Goal: Task Accomplishment & Management: Manage account settings

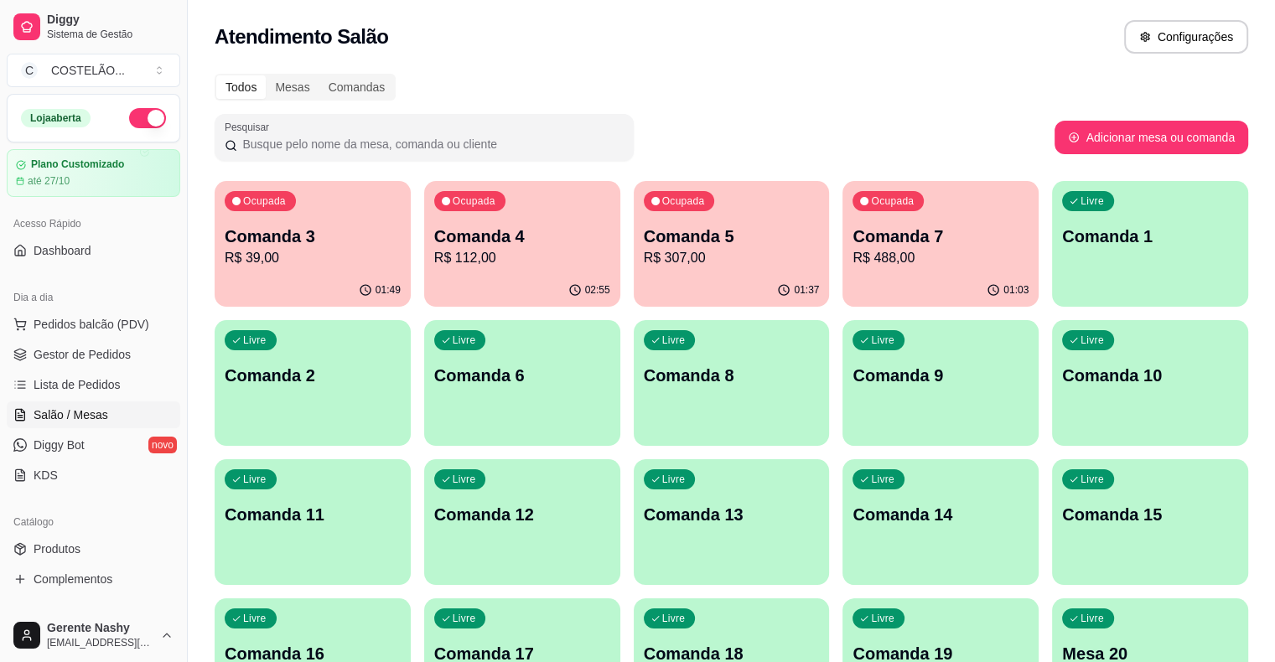
click at [852, 251] on p "R$ 488,00" at bounding box center [940, 258] width 176 height 20
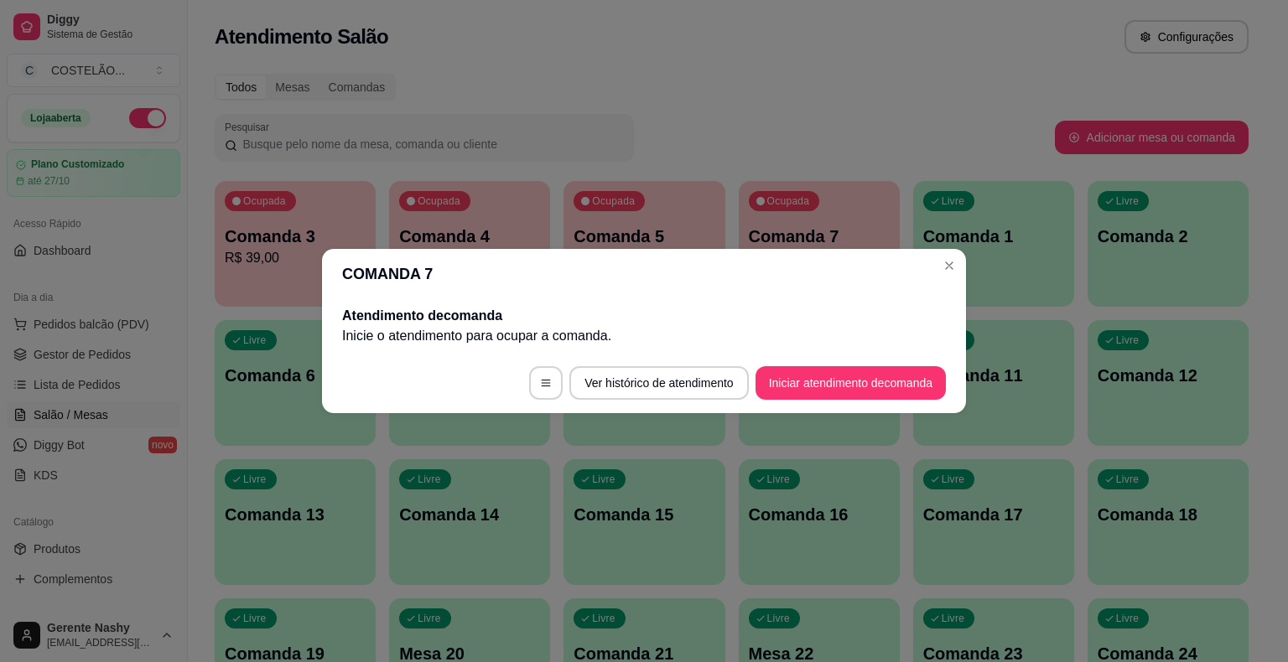
click at [867, 78] on div "Todos Mesas Comandas" at bounding box center [732, 87] width 1034 height 27
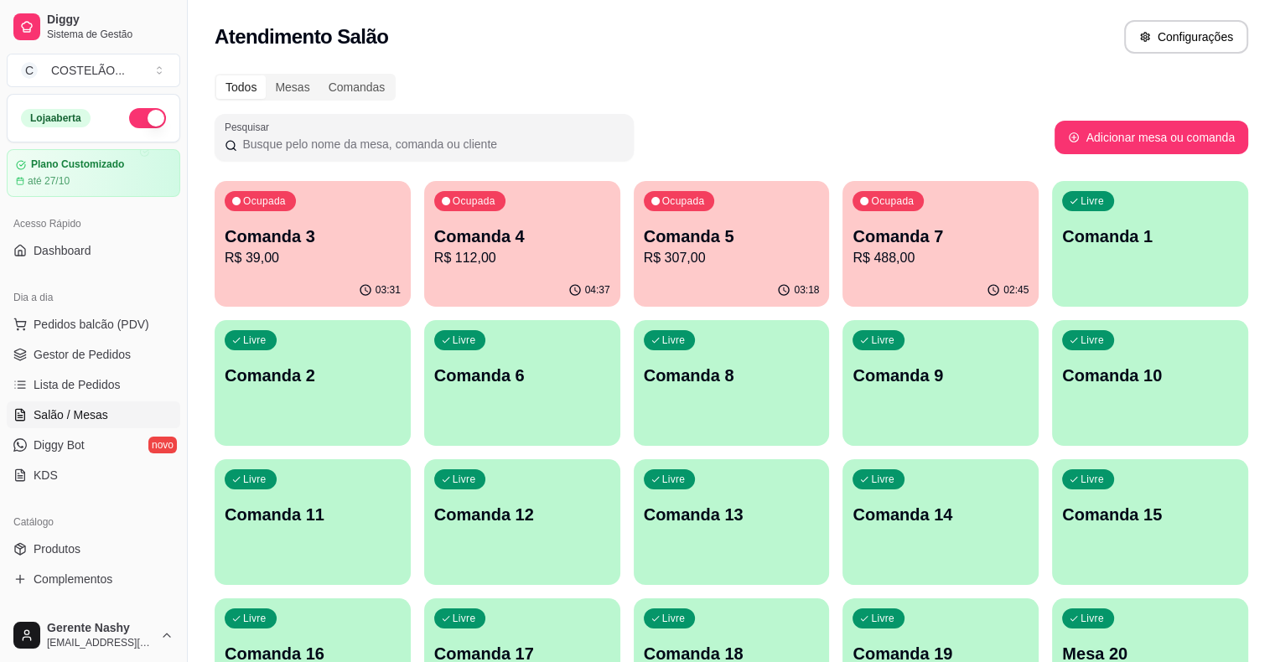
click at [644, 233] on p "Comanda 5" at bounding box center [732, 236] width 176 height 23
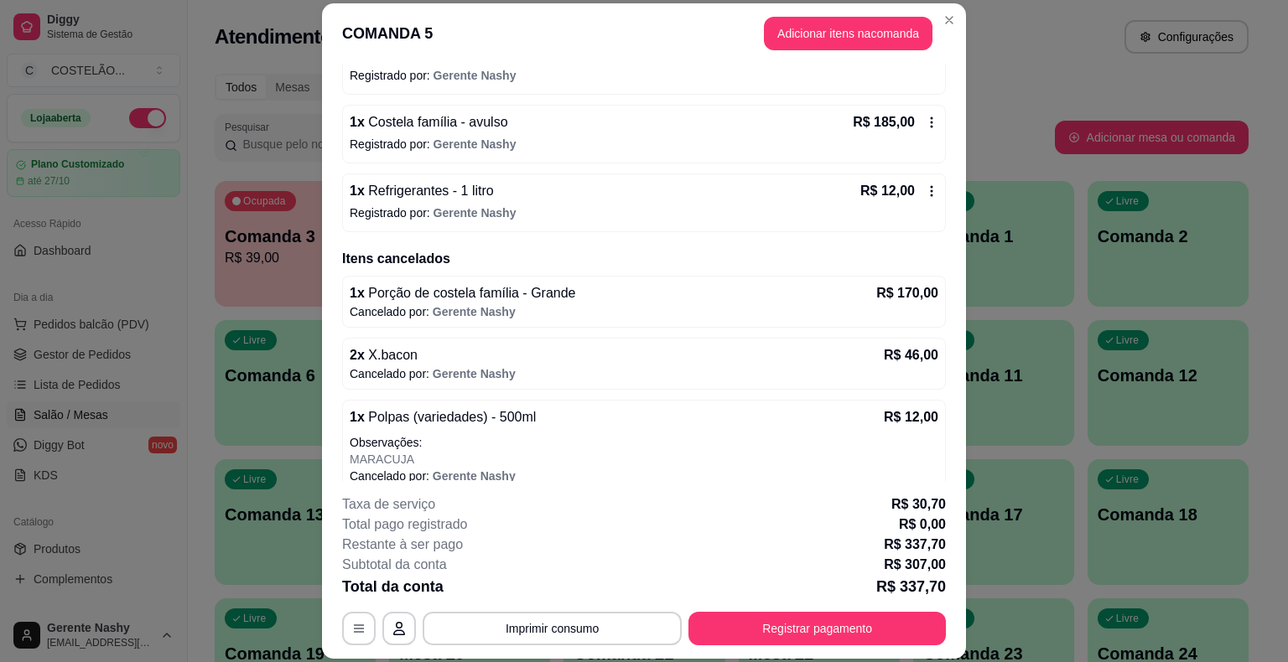
scroll to position [665, 0]
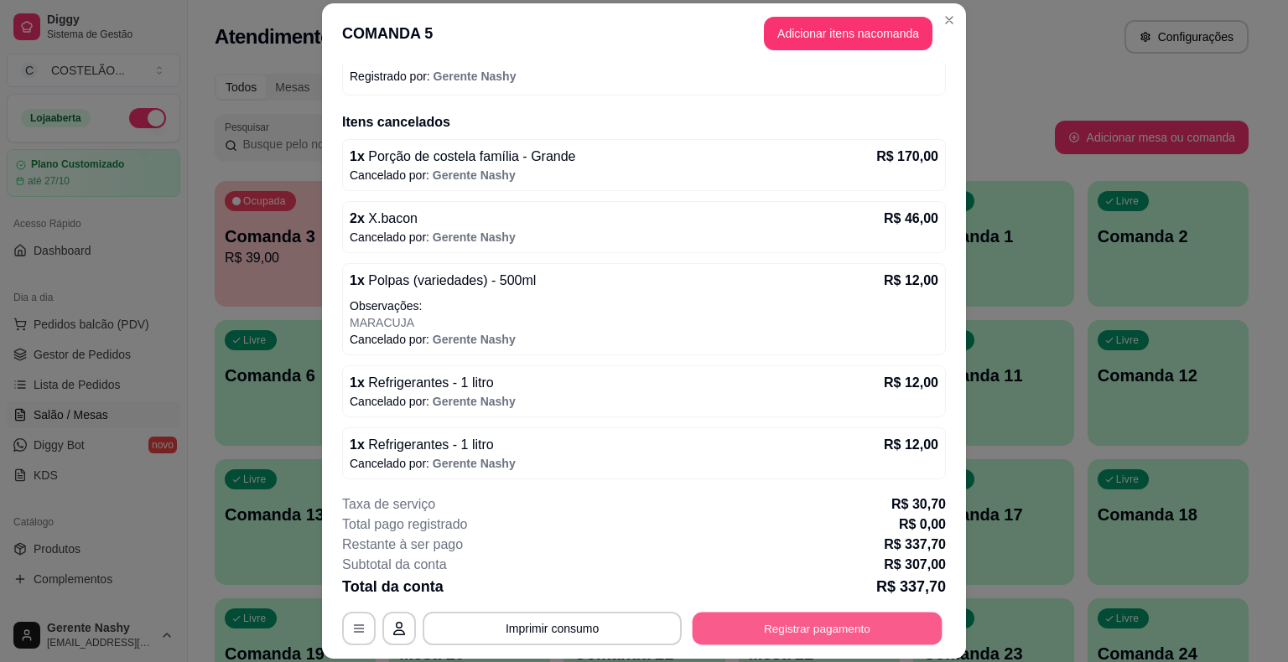
click at [825, 621] on button "Registrar pagamento" at bounding box center [817, 629] width 250 height 33
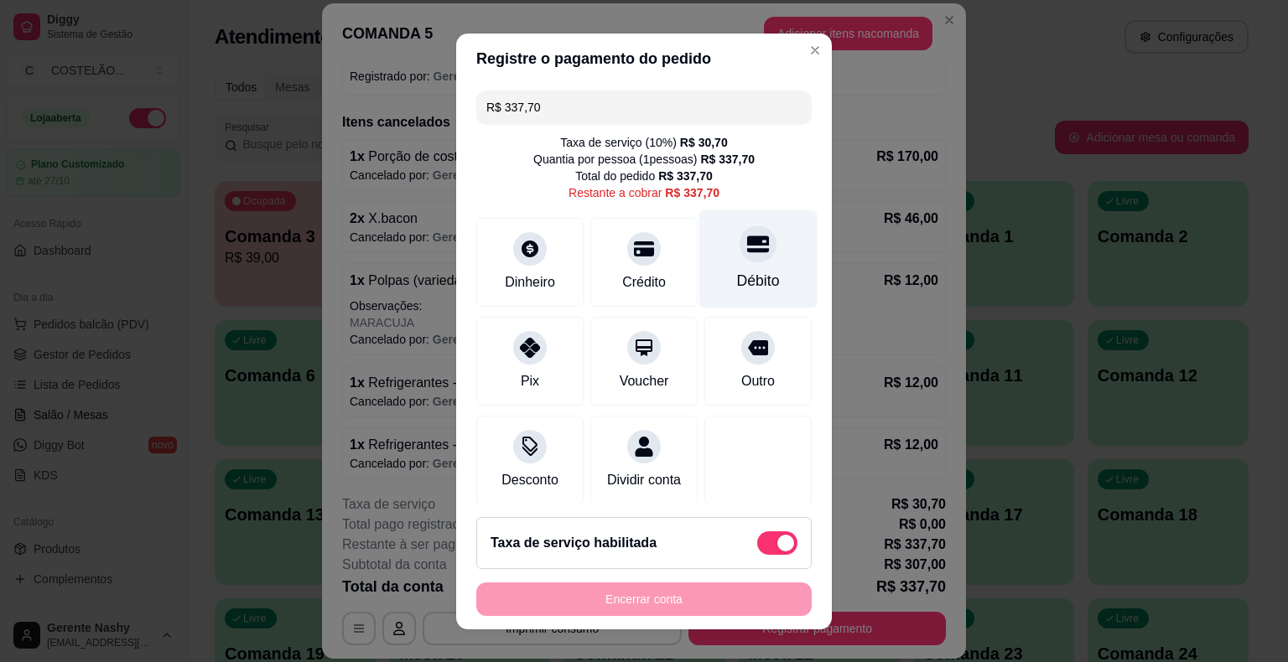
click at [739, 260] on div at bounding box center [757, 243] width 37 height 37
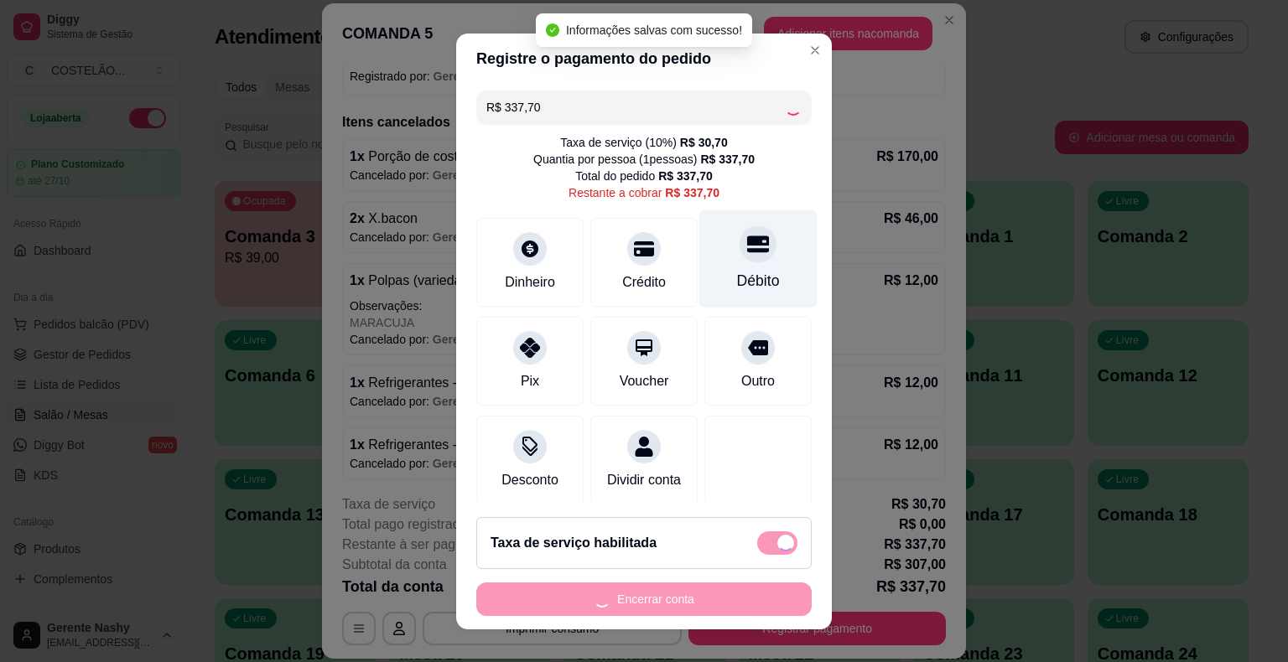
type input "R$ 0,00"
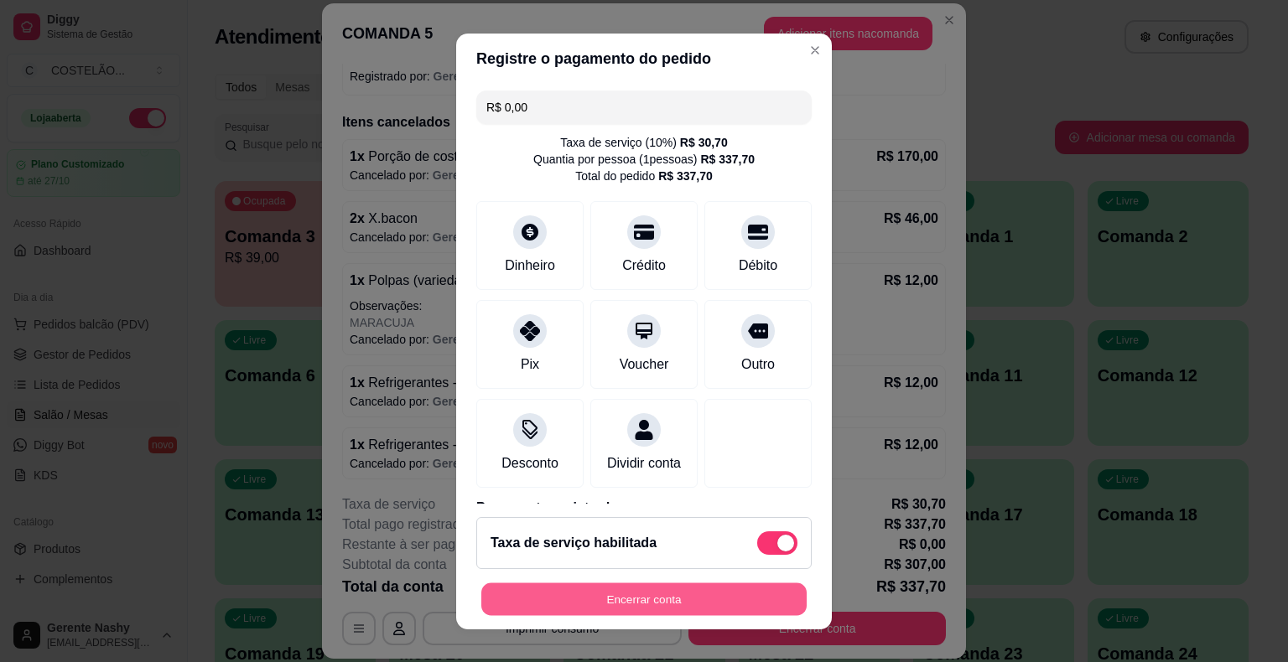
click at [593, 599] on button "Encerrar conta" at bounding box center [643, 599] width 325 height 33
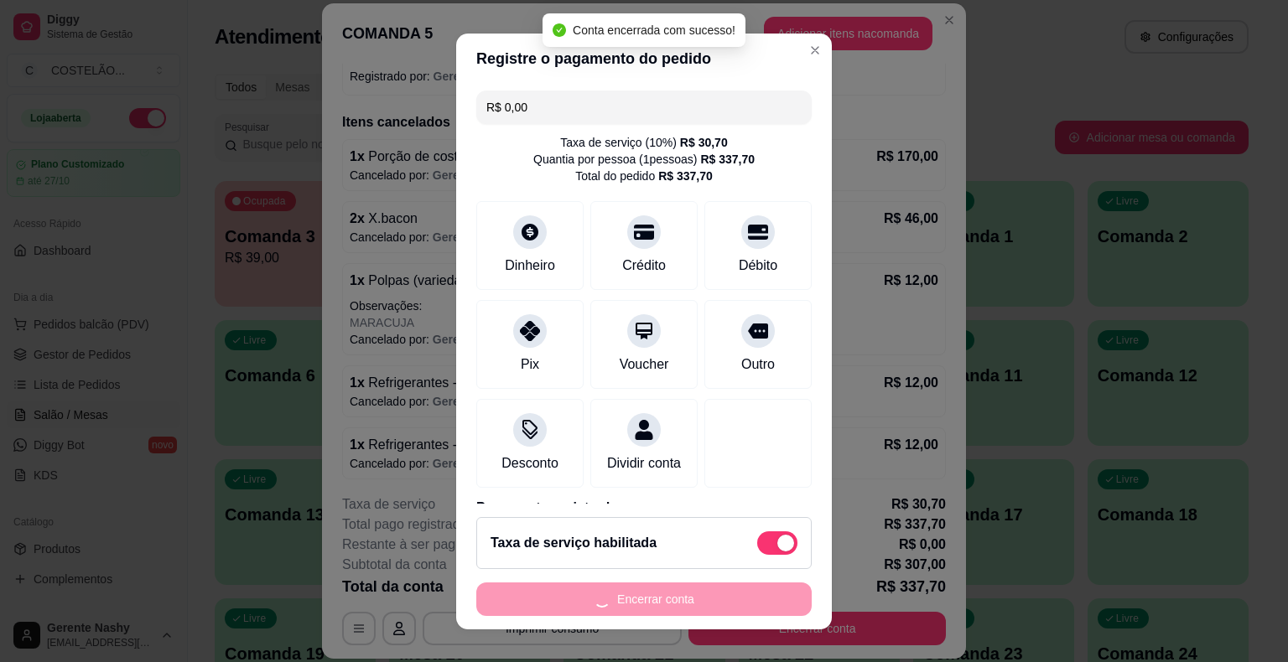
scroll to position [0, 0]
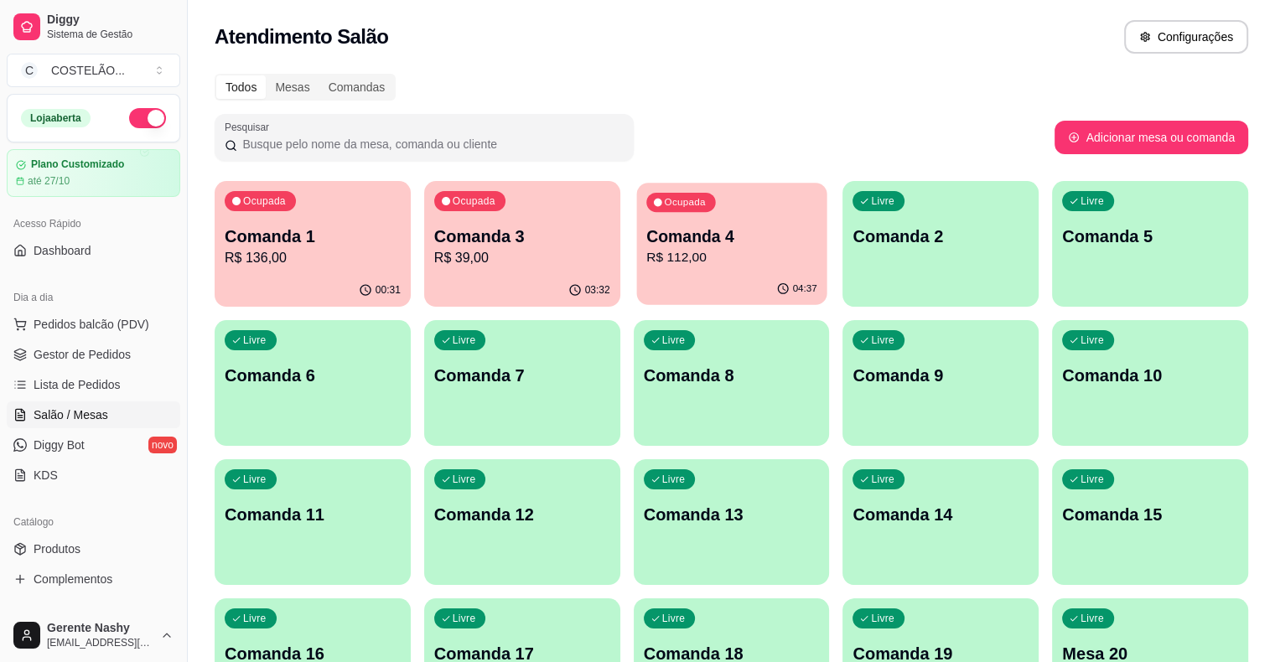
click at [646, 248] on p "R$ 112,00" at bounding box center [731, 257] width 171 height 19
click at [315, 233] on p "Comanda 1" at bounding box center [312, 236] width 171 height 23
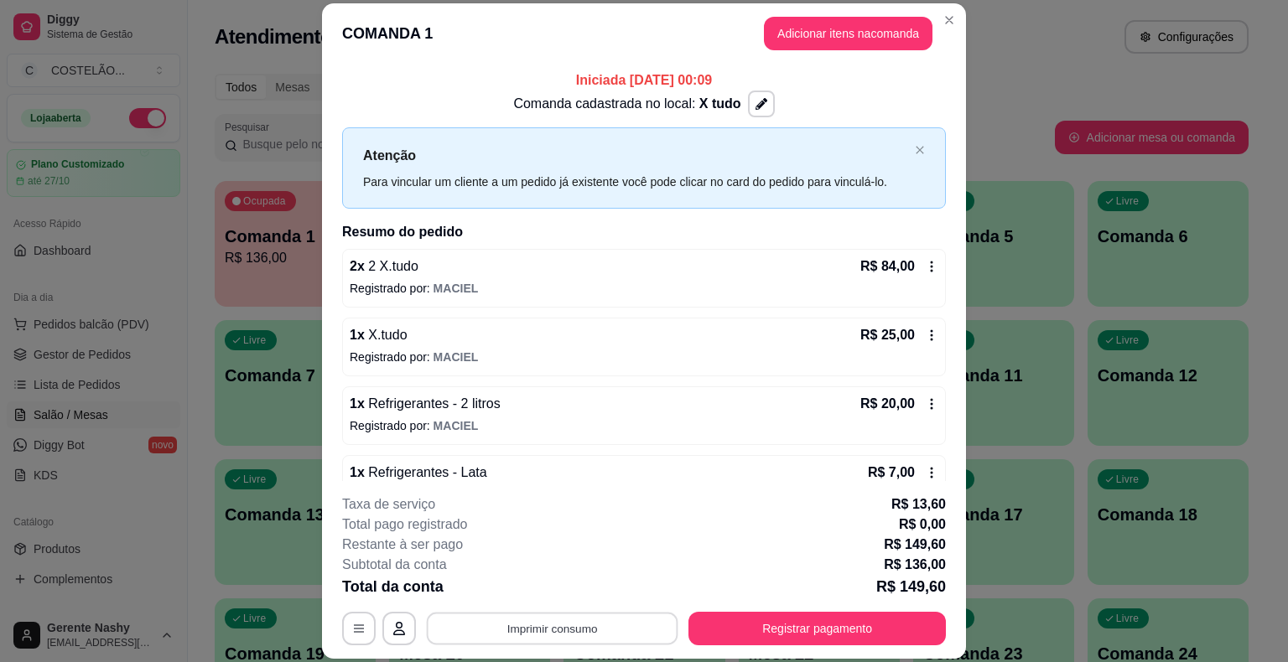
click at [452, 628] on button "Imprimir consumo" at bounding box center [552, 629] width 251 height 33
click at [515, 558] on button "CAIXA" at bounding box center [550, 557] width 117 height 26
click at [771, 625] on button "Registrar pagamento" at bounding box center [816, 629] width 257 height 34
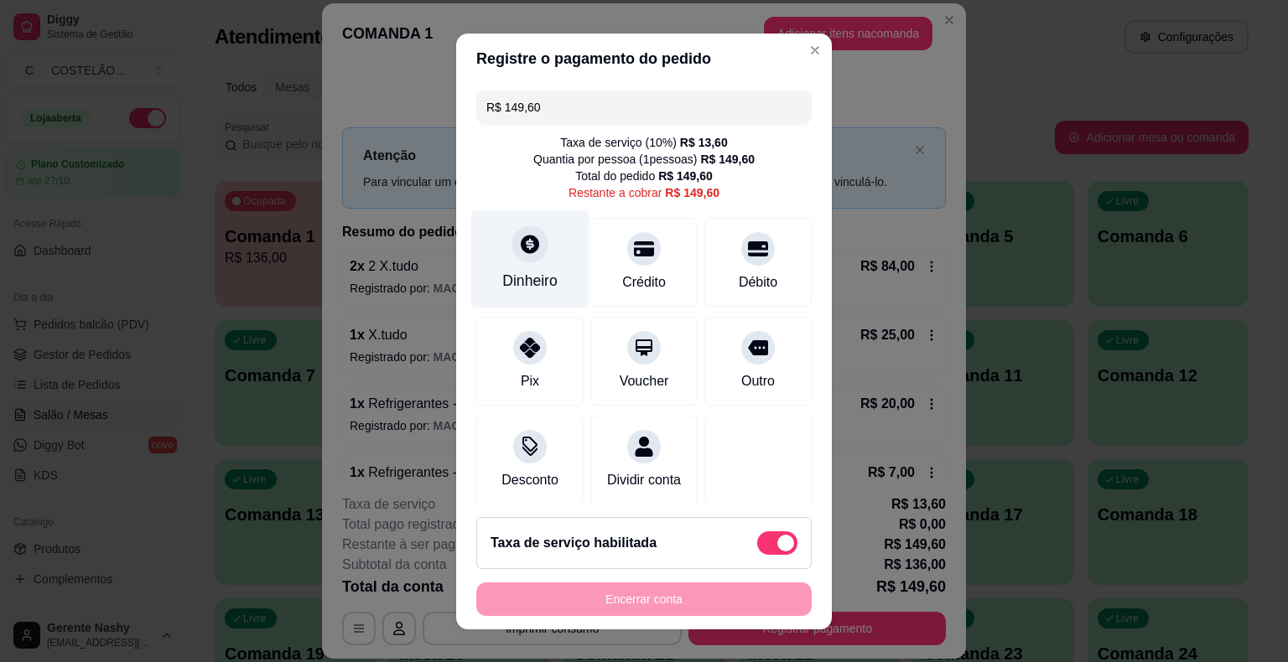
click at [506, 271] on div "Dinheiro" at bounding box center [529, 281] width 55 height 22
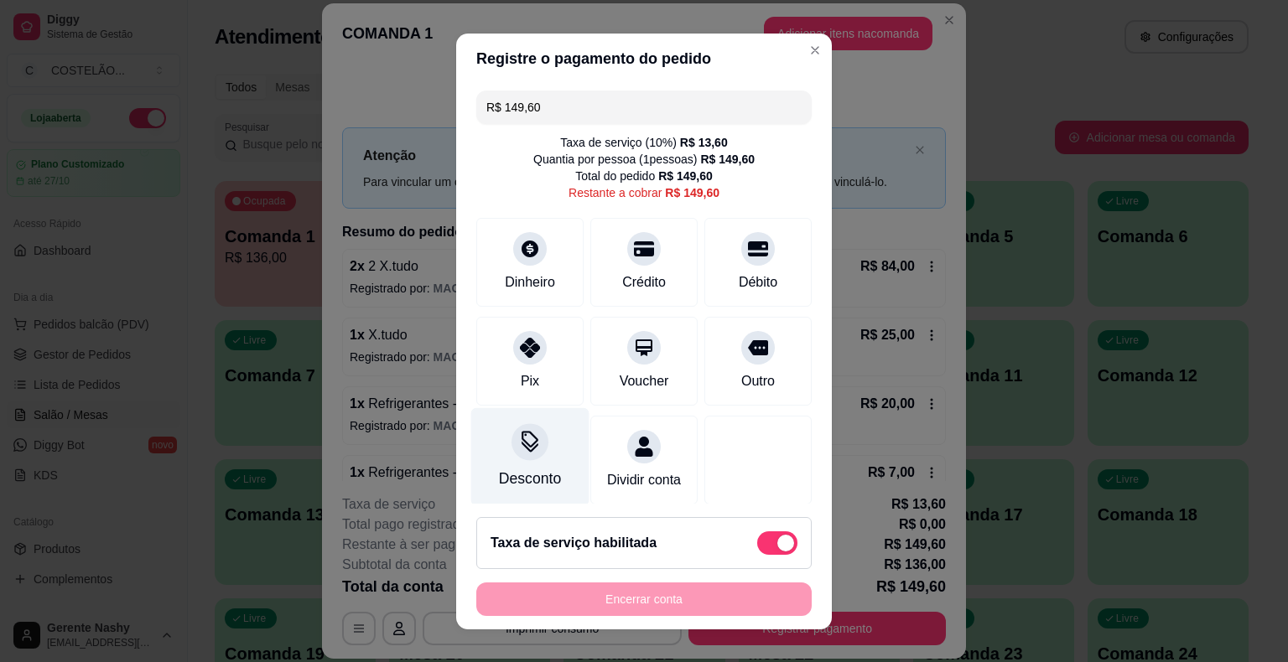
click at [542, 449] on div "Desconto" at bounding box center [530, 456] width 118 height 98
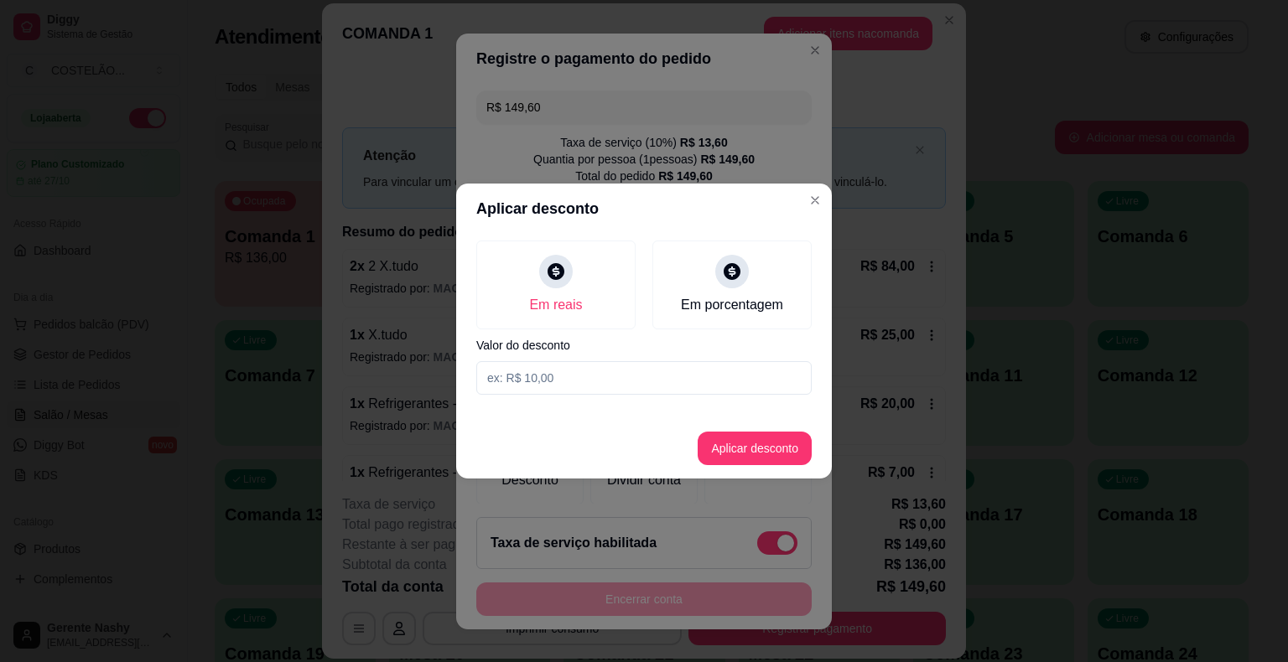
click at [568, 371] on input at bounding box center [643, 378] width 335 height 34
click at [549, 381] on input at bounding box center [643, 378] width 335 height 34
type input "4,00"
click at [740, 442] on button "Aplicar desconto" at bounding box center [755, 449] width 110 height 33
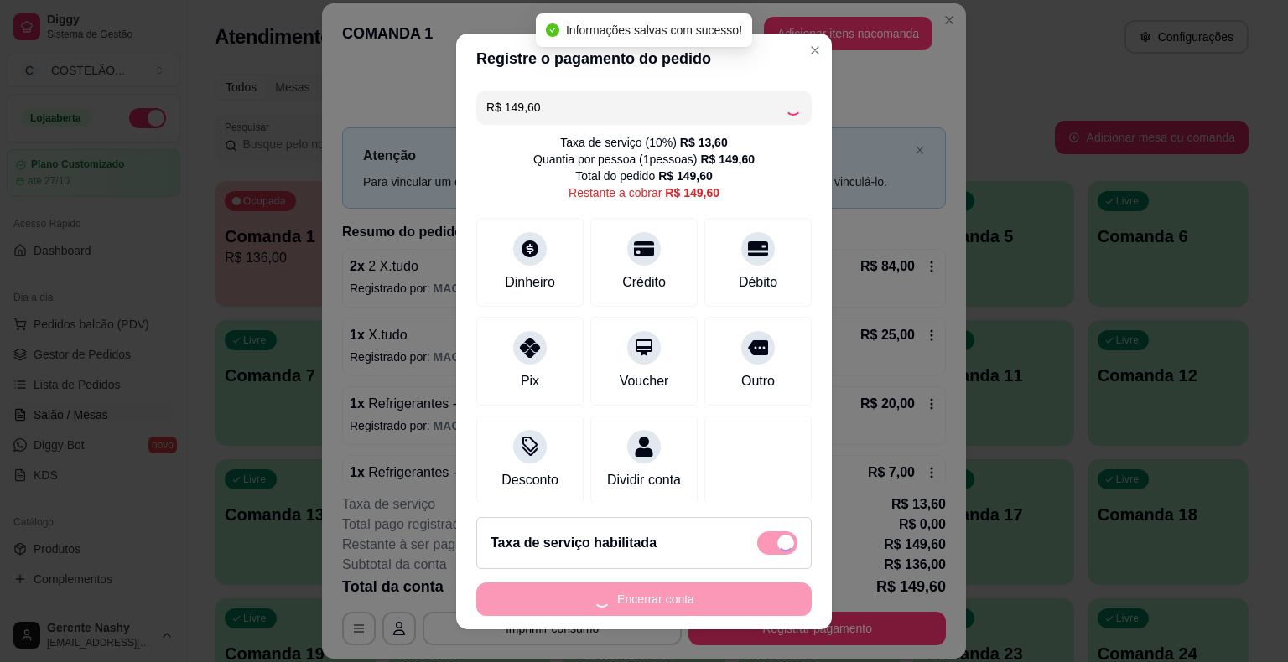
type input "R$ 145,60"
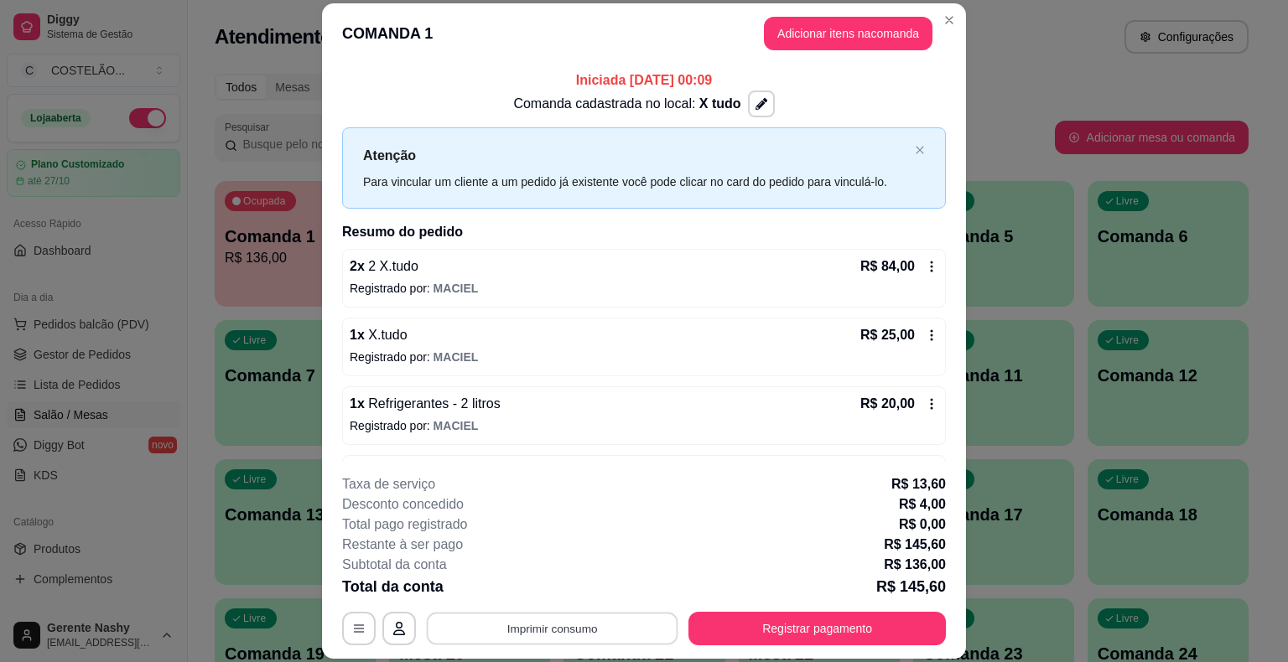
click at [623, 636] on button "Imprimir consumo" at bounding box center [552, 629] width 251 height 33
click at [575, 554] on button "CAIXA" at bounding box center [550, 557] width 117 height 26
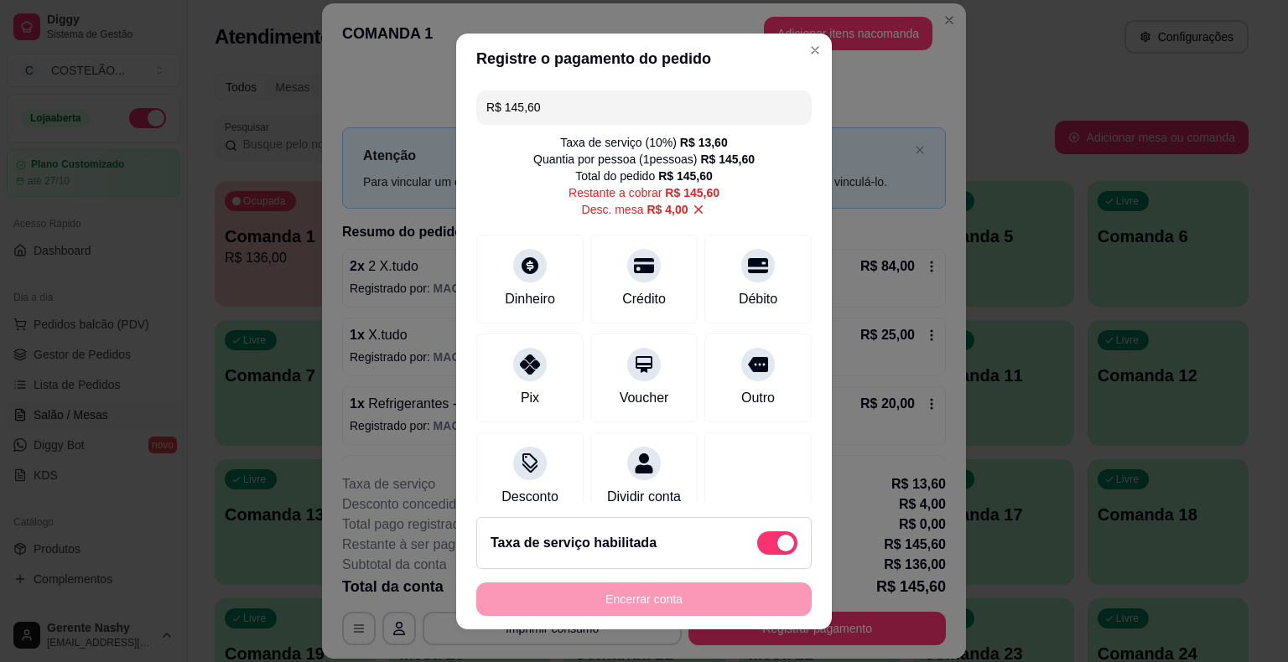
click at [544, 106] on input "R$ 145,60" at bounding box center [643, 108] width 315 height 34
click at [700, 264] on div "Débito" at bounding box center [758, 275] width 118 height 98
click at [611, 102] on input "R$ 116,60" at bounding box center [643, 108] width 315 height 34
click at [747, 266] on icon at bounding box center [758, 260] width 22 height 17
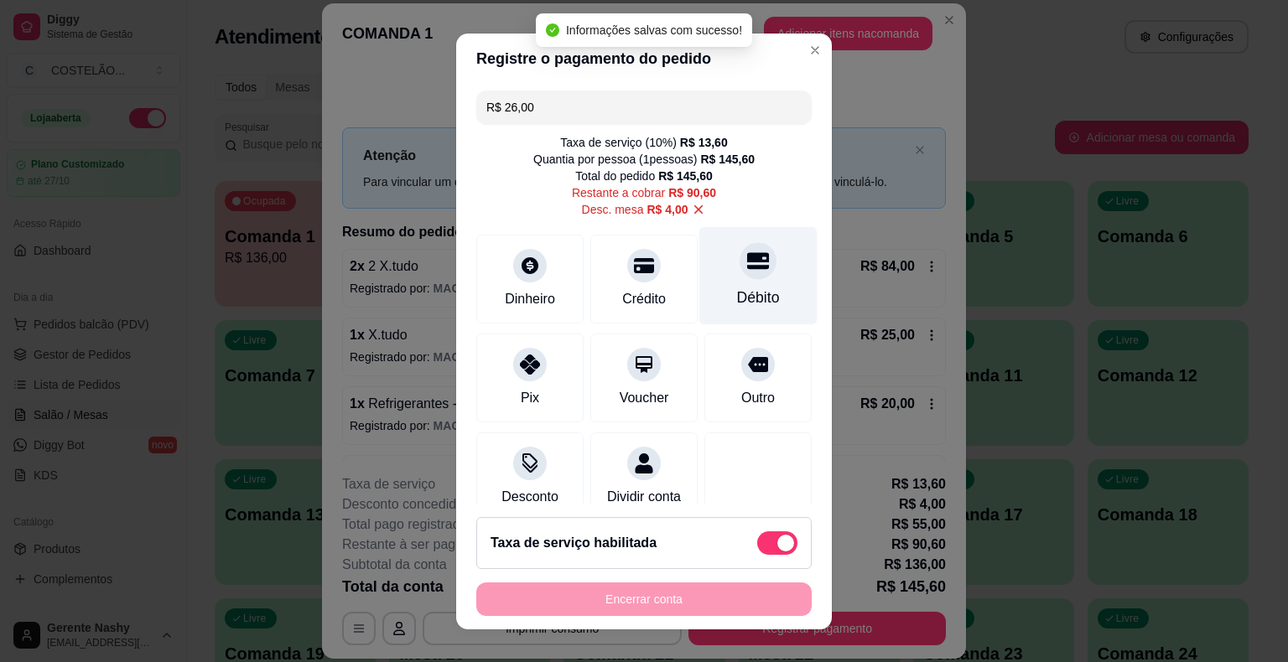
type input "R$ 90,60"
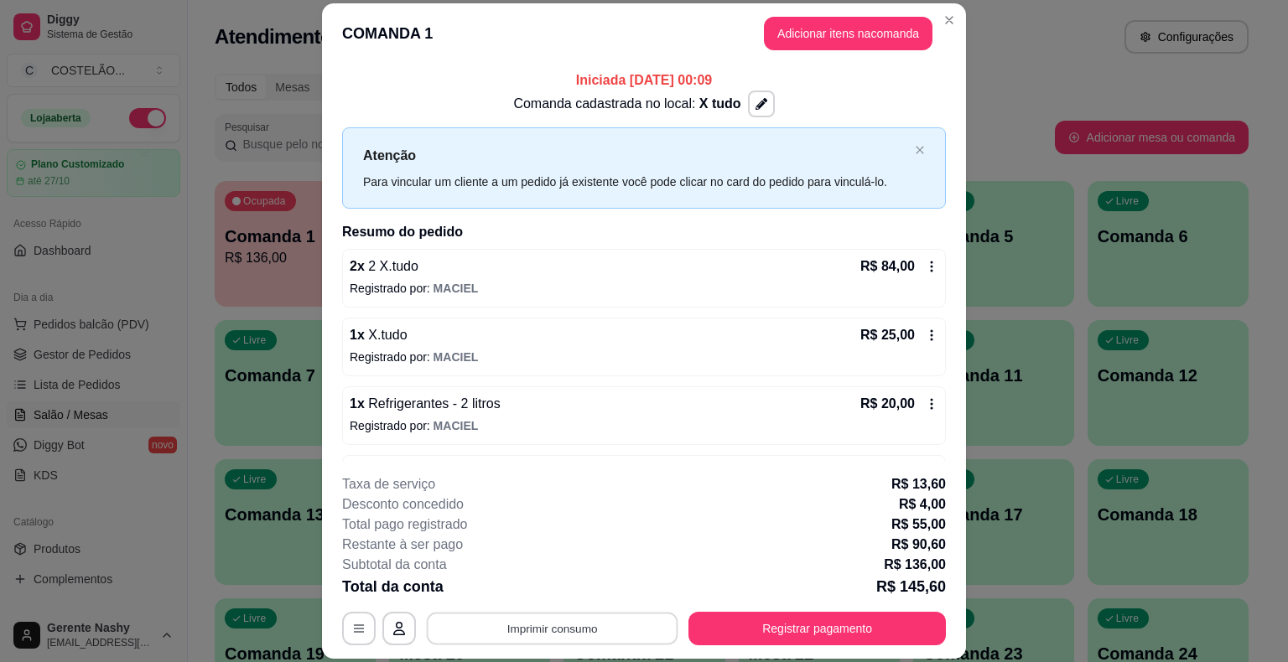
click at [578, 638] on button "Imprimir consumo" at bounding box center [552, 629] width 251 height 33
click at [557, 553] on button "CAIXA" at bounding box center [550, 557] width 117 height 26
